Goal: Task Accomplishment & Management: Manage account settings

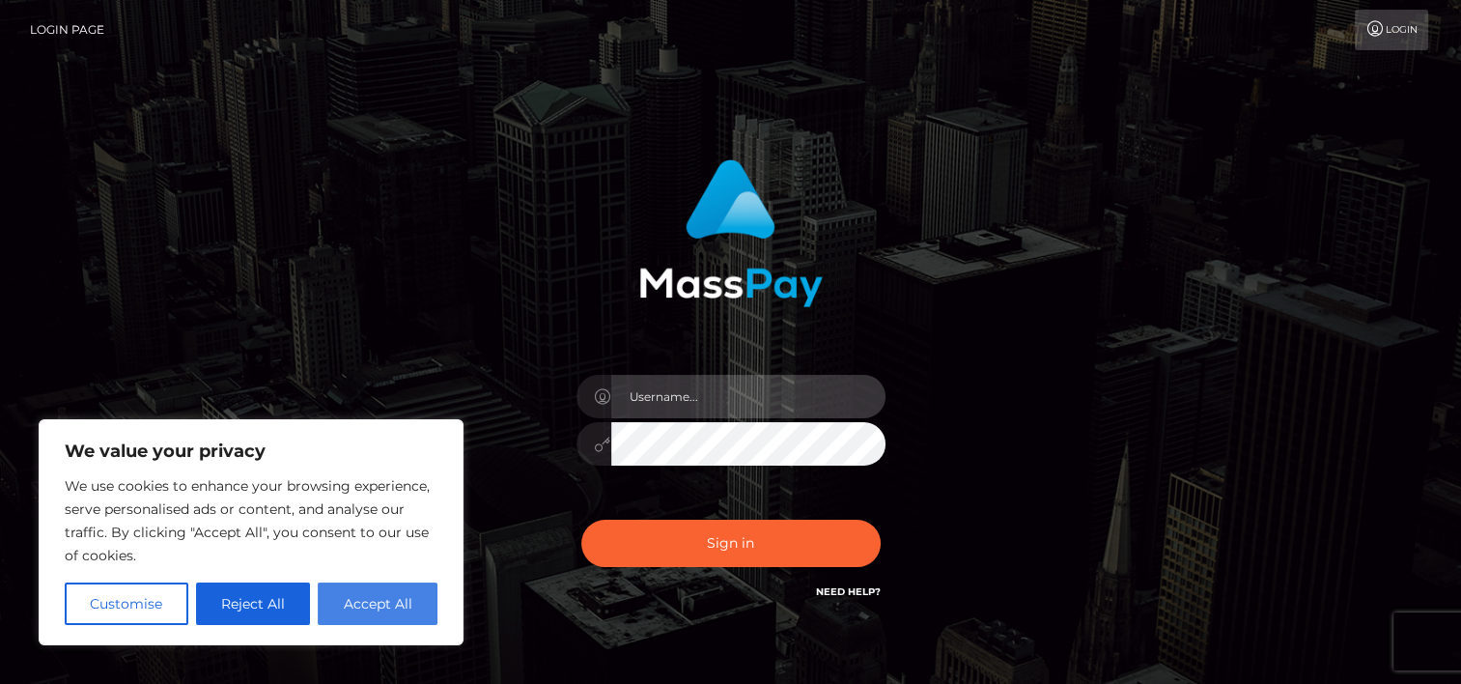
type input "[PERSON_NAME]"
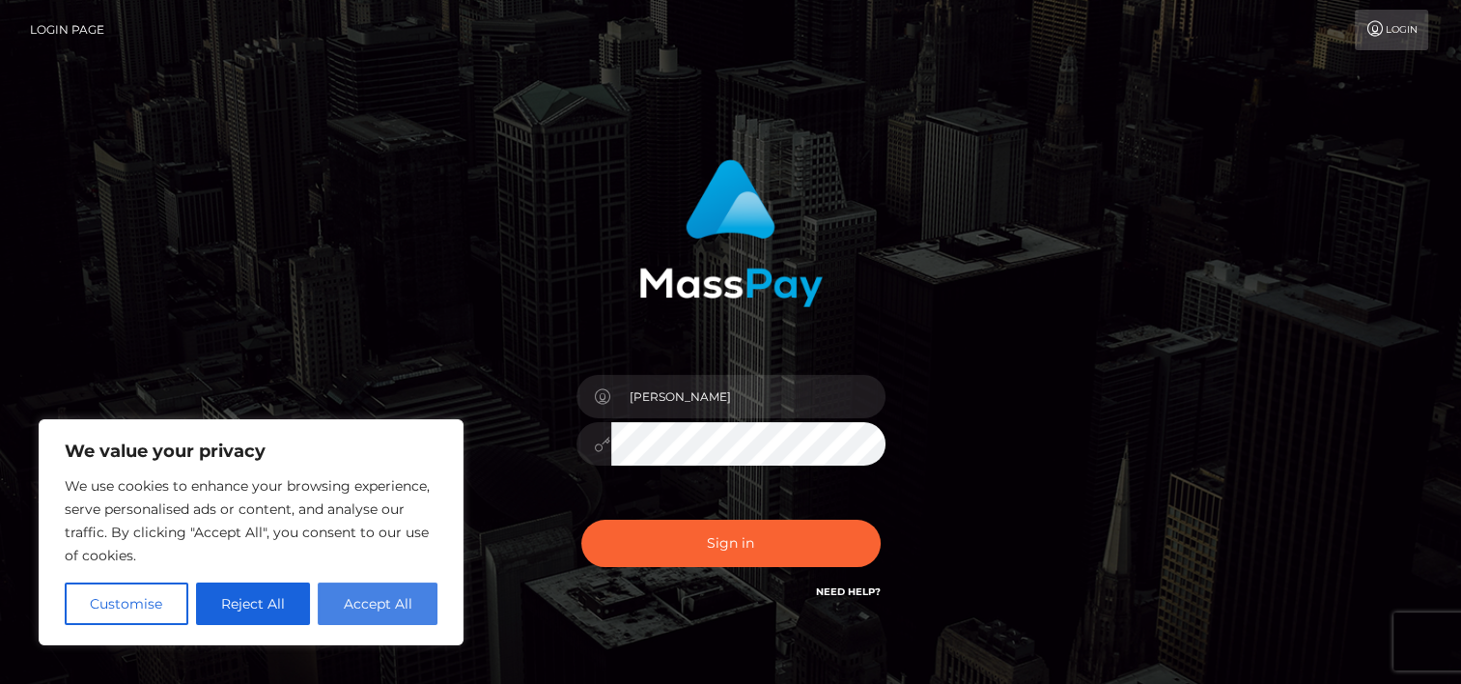
click at [391, 599] on button "Accept All" at bounding box center [378, 603] width 120 height 42
checkbox input "true"
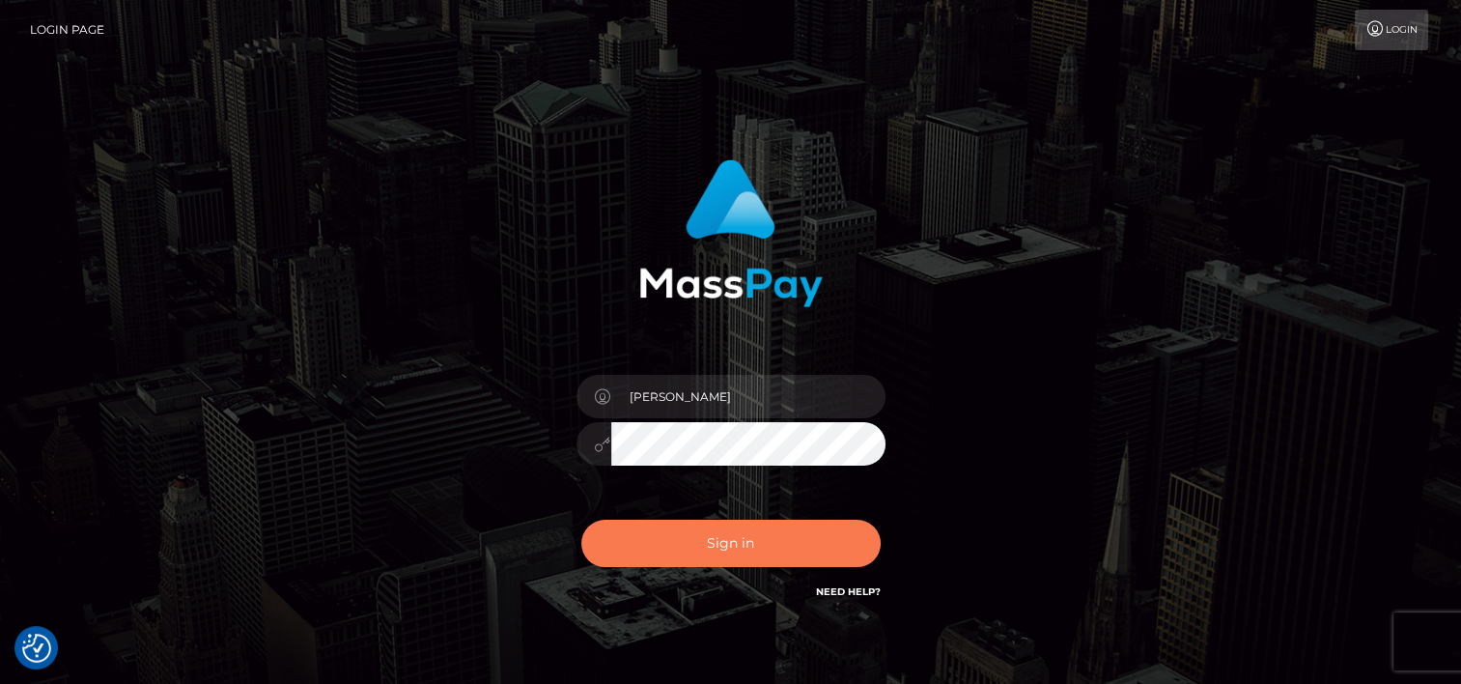
click at [747, 542] on button "Sign in" at bounding box center [730, 543] width 299 height 47
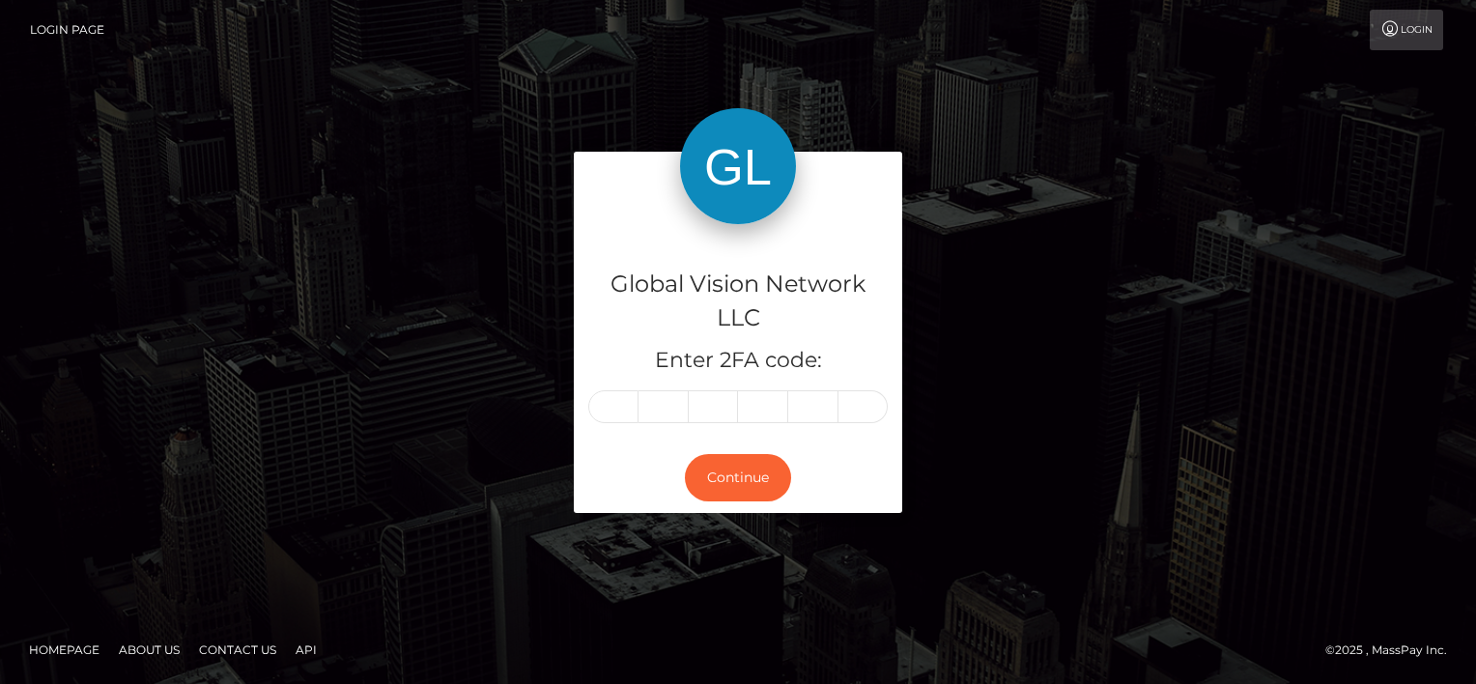
click at [52, 29] on link "Login Page" at bounding box center [67, 30] width 74 height 41
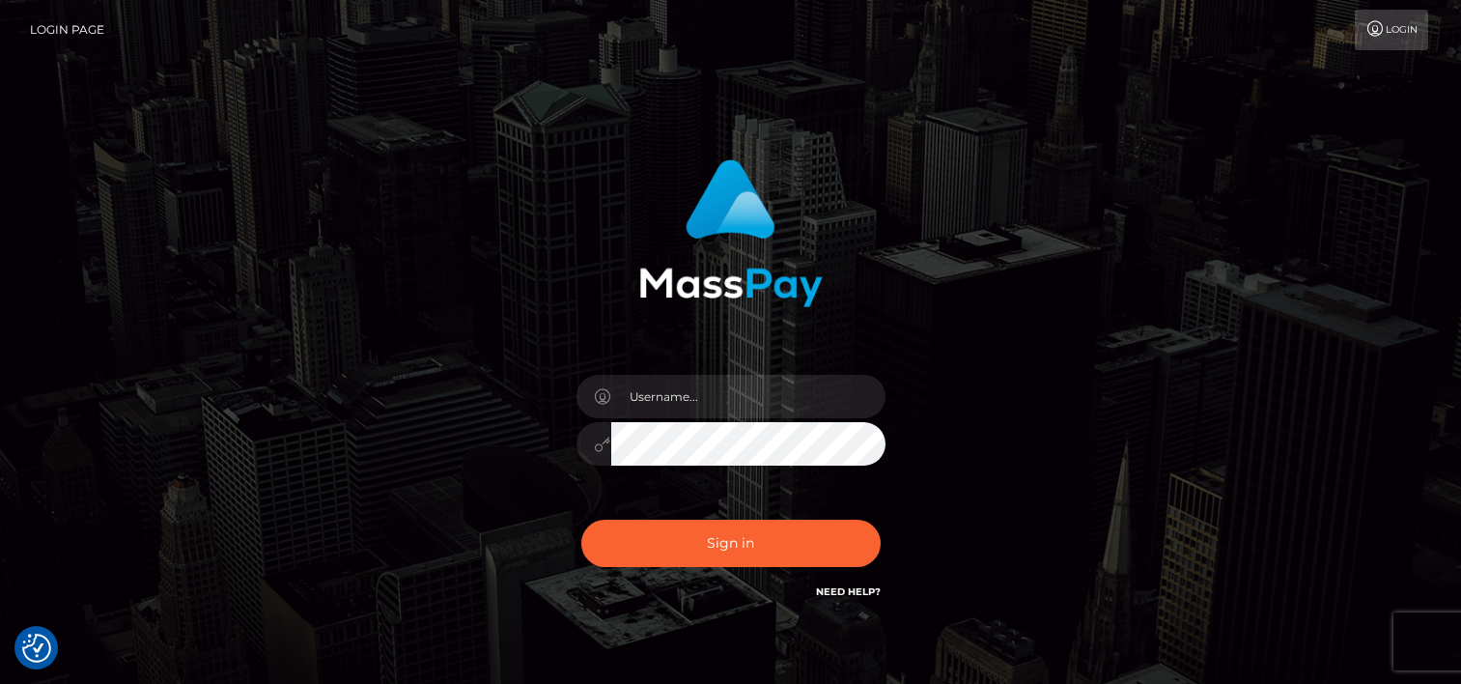
checkbox input "true"
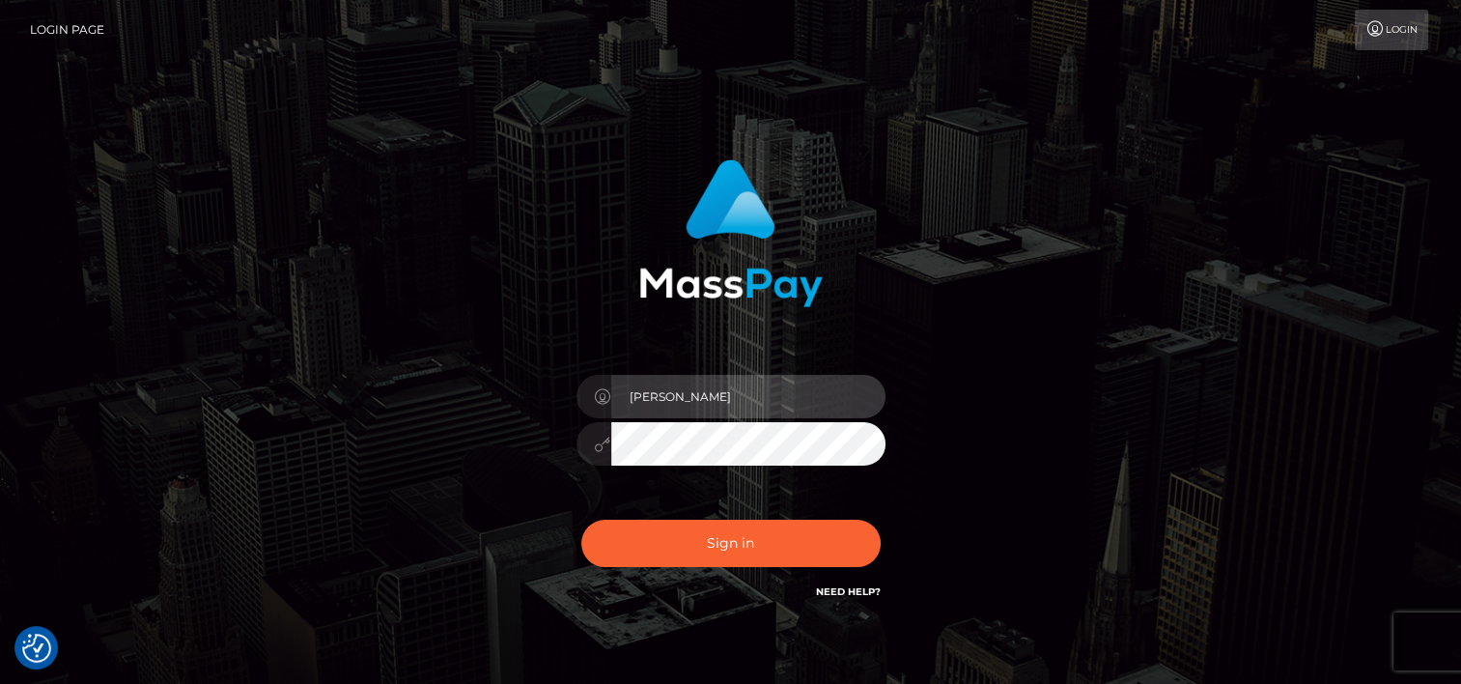
drag, startPoint x: 691, startPoint y: 395, endPoint x: 452, endPoint y: 398, distance: 238.6
click at [452, 398] on div "a.ramirez Sign in" at bounding box center [731, 391] width 1101 height 492
type input "odalis2025"
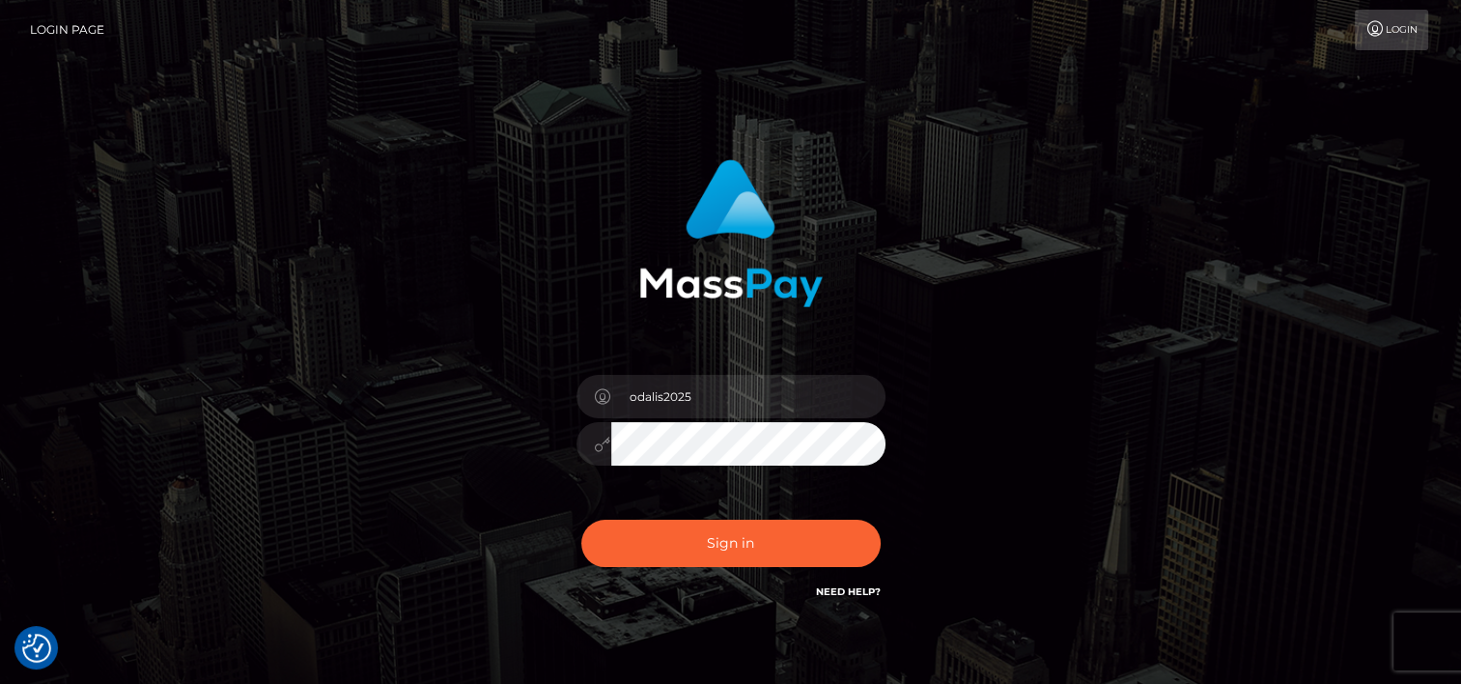
click at [413, 446] on div "odalis2025 Sign in" at bounding box center [731, 391] width 1101 height 492
click at [595, 444] on icon at bounding box center [603, 444] width 16 height 15
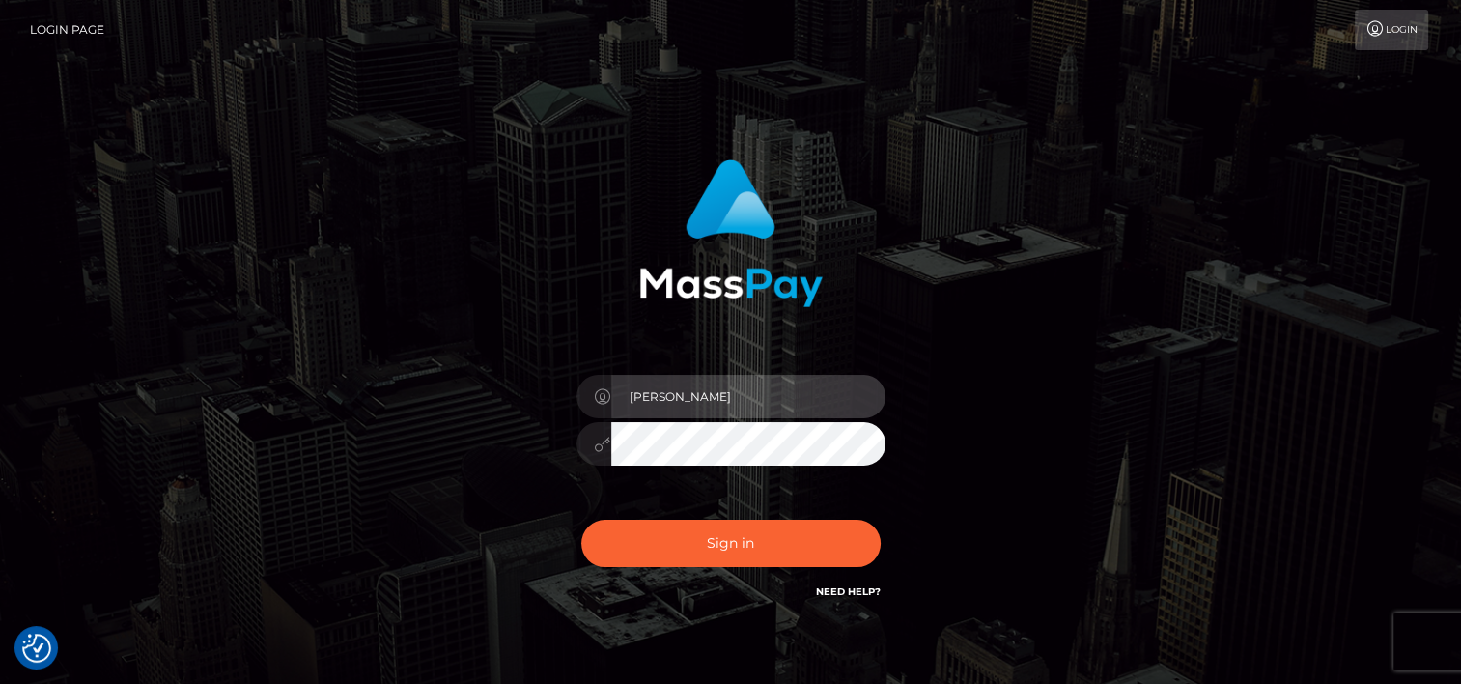
drag, startPoint x: 688, startPoint y: 402, endPoint x: 483, endPoint y: 401, distance: 204.7
click at [483, 401] on div "a.ramirez Sign in" at bounding box center [730, 381] width 507 height 472
type input "odalis2025"
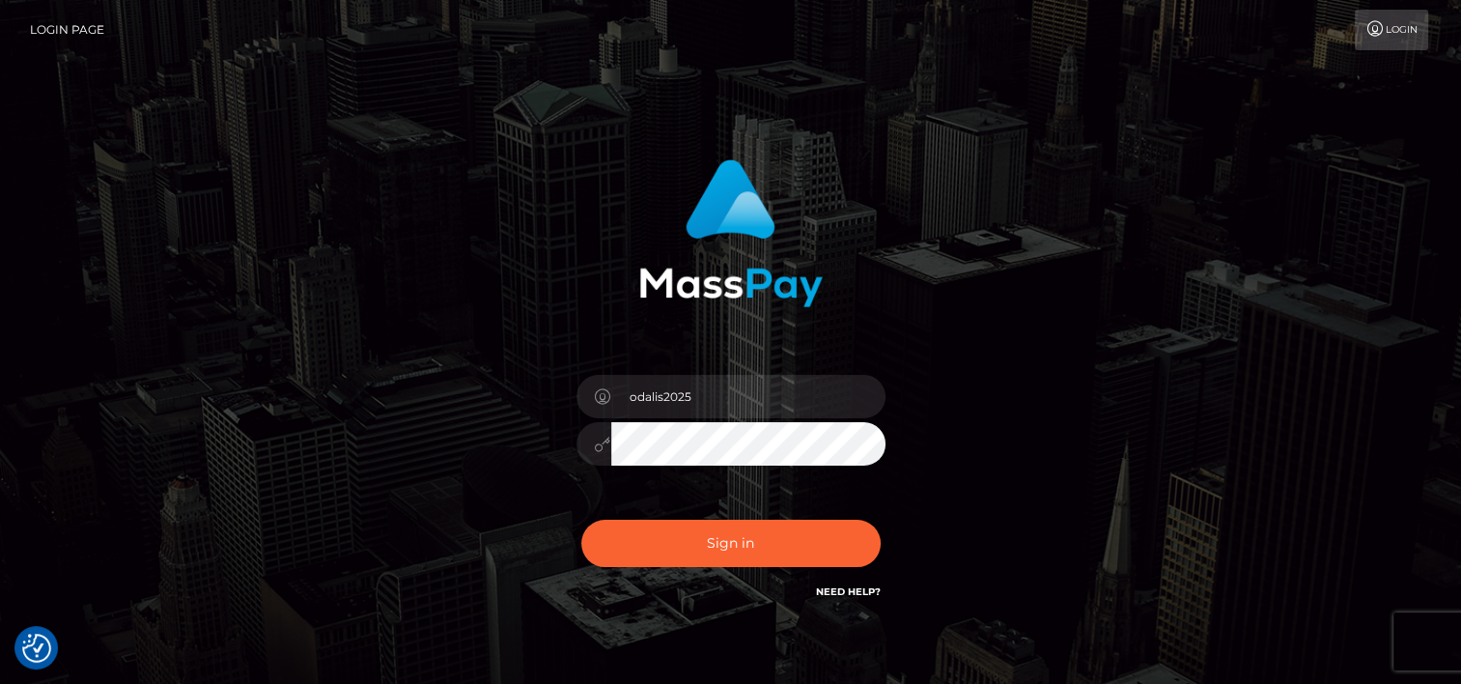
click at [498, 441] on div "odalis2025 Sign in" at bounding box center [730, 381] width 507 height 472
click at [1139, 411] on div "odalis2025 Sign in" at bounding box center [731, 391] width 1101 height 492
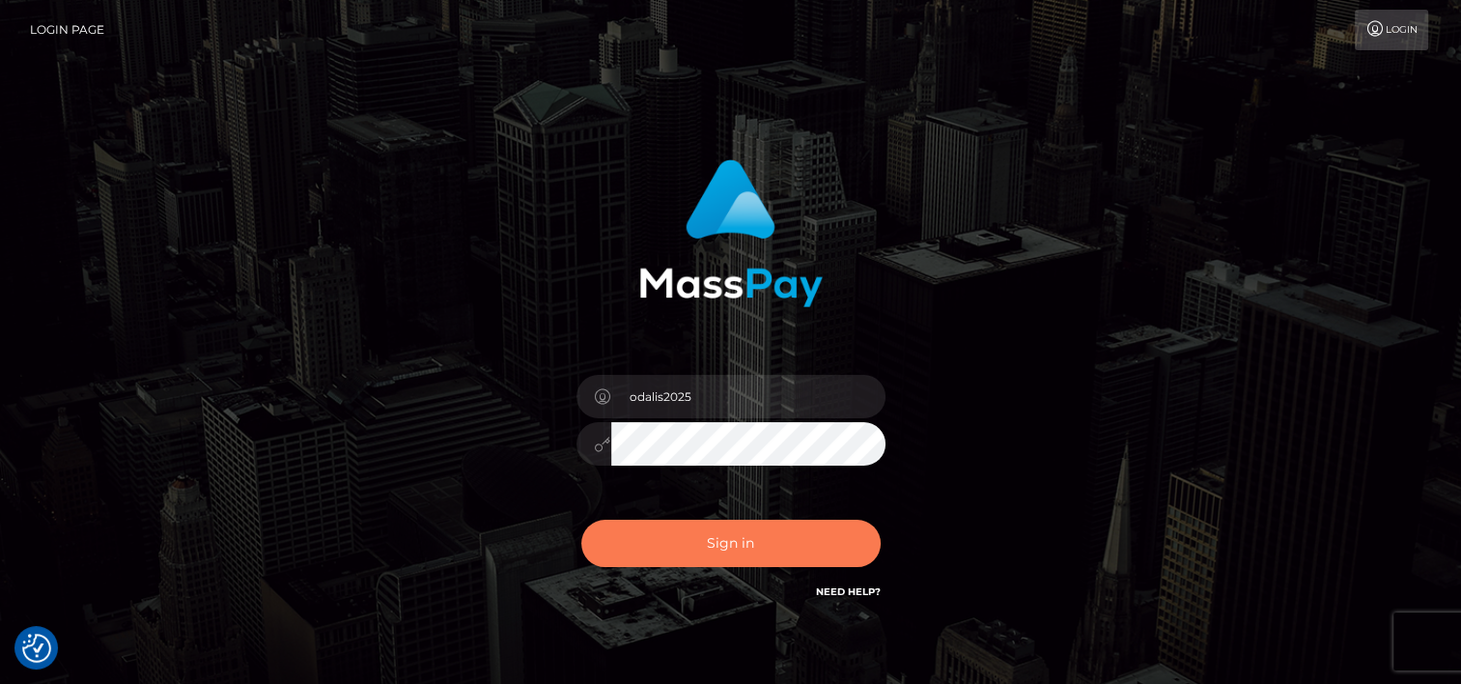
click at [691, 544] on button "Sign in" at bounding box center [730, 543] width 299 height 47
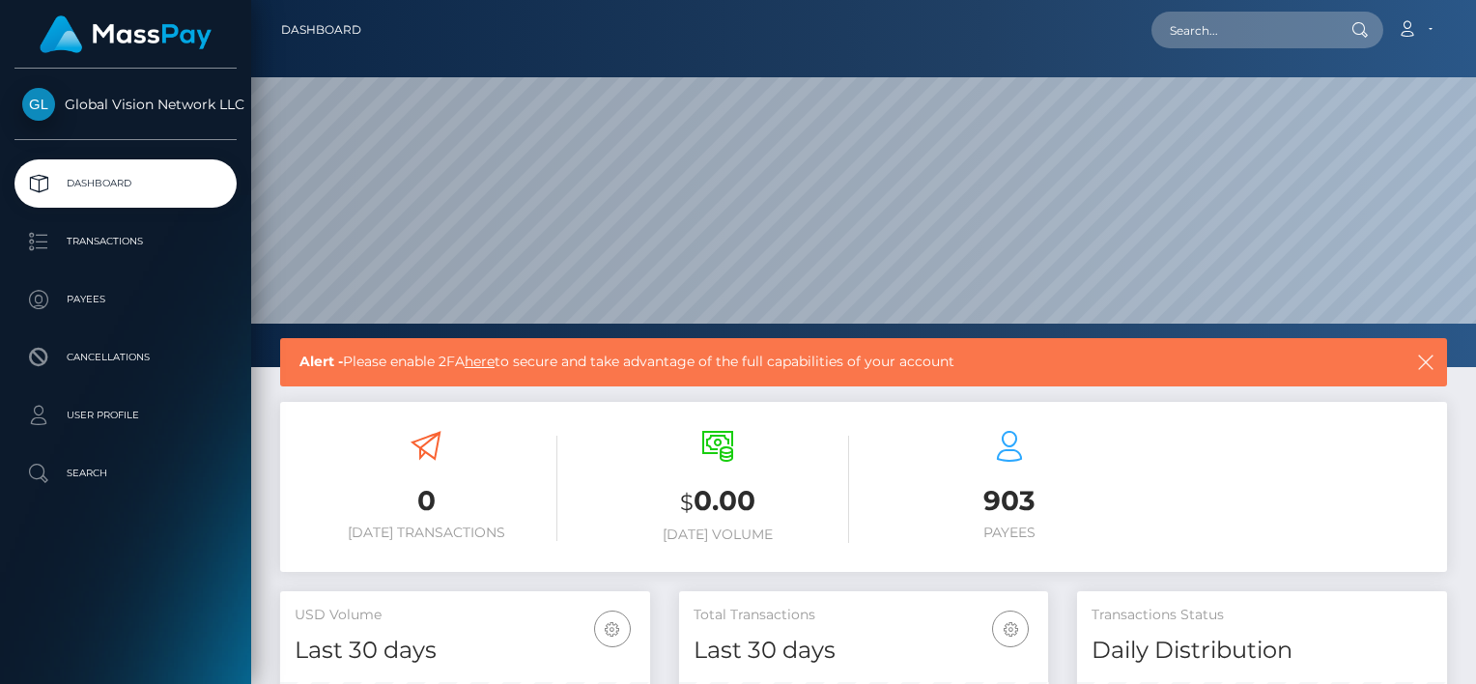
scroll to position [342, 370]
click at [1407, 42] on link "Account" at bounding box center [1414, 30] width 57 height 41
